Goal: Check status: Check status

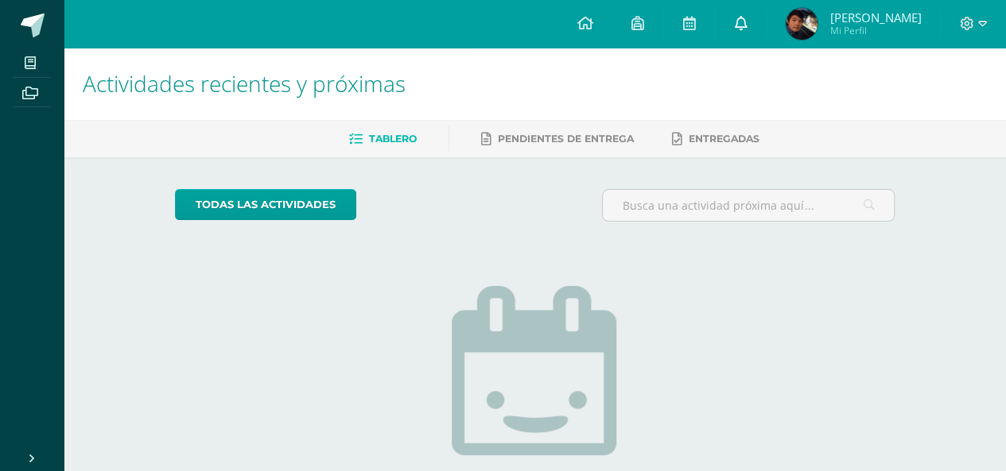
click at [741, 32] on link at bounding box center [740, 24] width 51 height 48
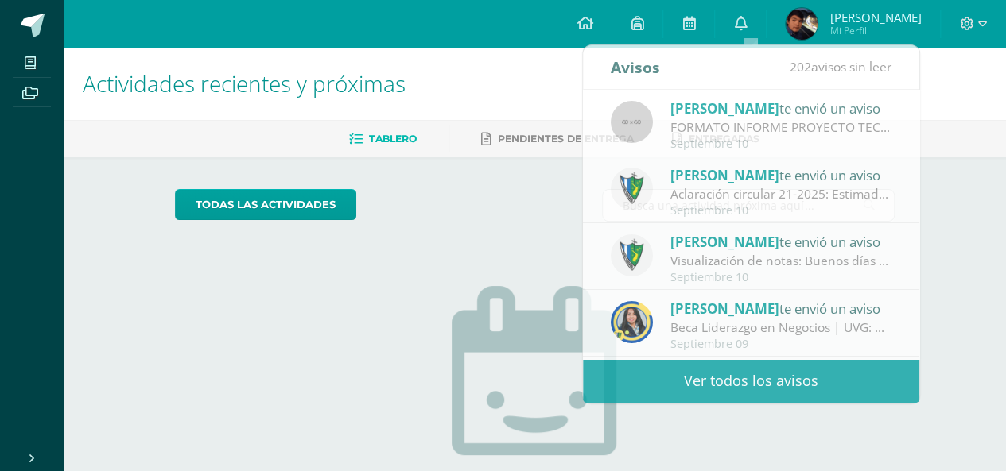
click at [852, 22] on span "[PERSON_NAME]" at bounding box center [874, 18] width 91 height 16
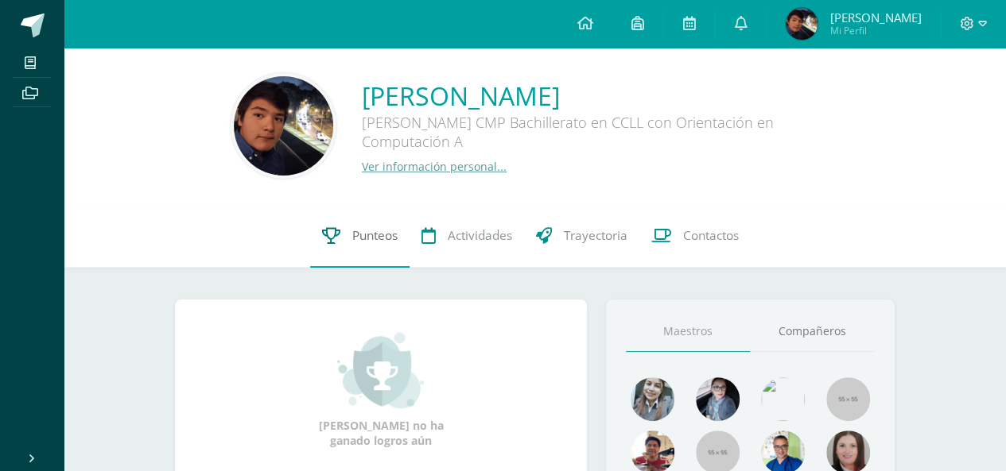
click at [353, 217] on link "Punteos" at bounding box center [359, 236] width 99 height 64
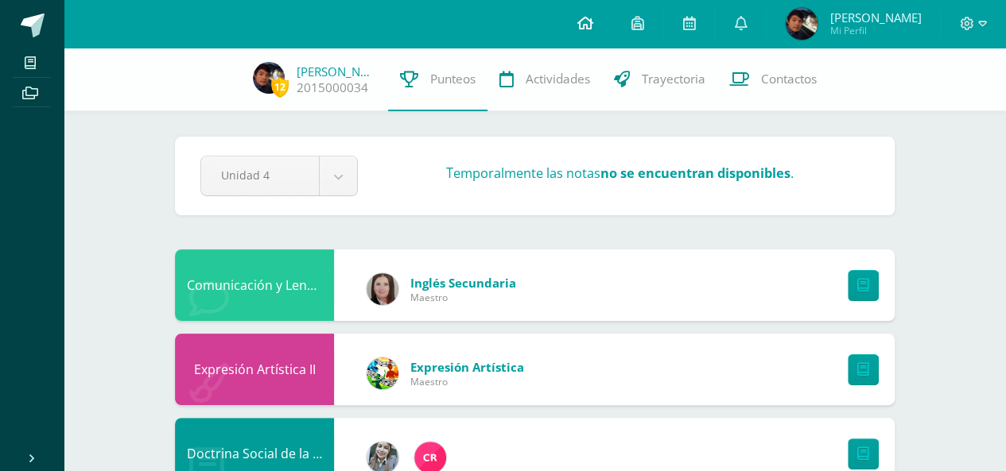
click at [577, 12] on link at bounding box center [584, 24] width 54 height 48
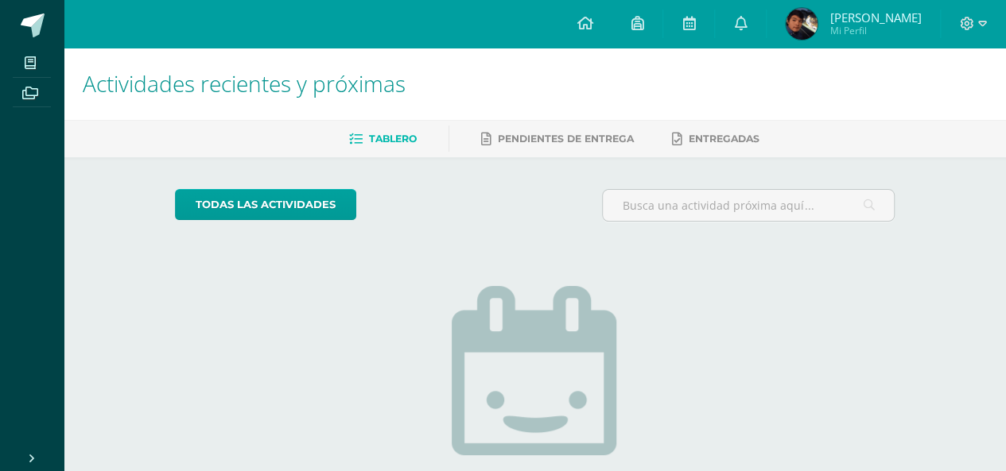
click at [577, 12] on link at bounding box center [584, 24] width 54 height 48
click at [838, 1] on link "Otto Sebastian Mi Perfil" at bounding box center [852, 24] width 173 height 48
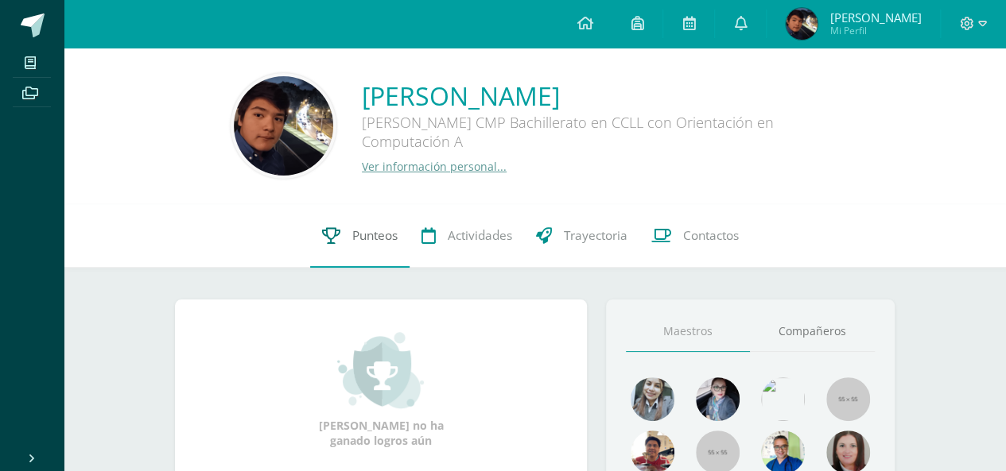
click at [362, 232] on span "Punteos" at bounding box center [374, 235] width 45 height 17
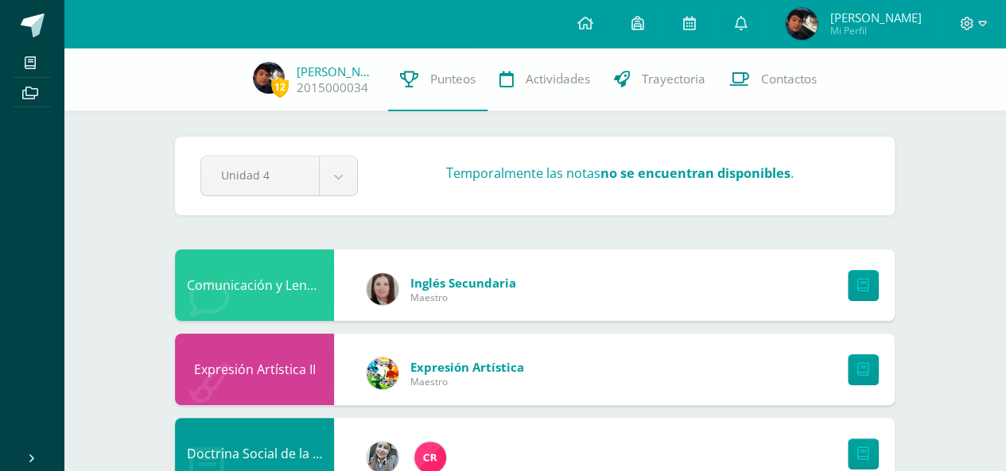
drag, startPoint x: 336, startPoint y: 146, endPoint x: 288, endPoint y: 14, distance: 139.9
